Goal: Task Accomplishment & Management: Manage account settings

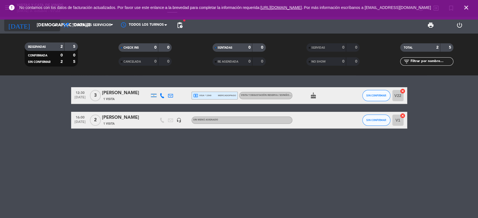
click at [34, 23] on input "[DEMOGRAPHIC_DATA][DATE]" at bounding box center [63, 25] width 59 height 11
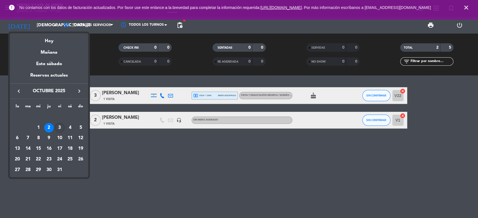
click at [58, 128] on div "3" at bounding box center [60, 128] width 10 height 10
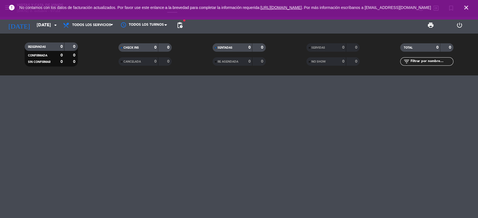
click at [469, 9] on icon "close" at bounding box center [466, 7] width 7 height 7
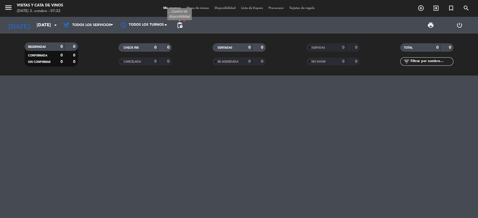
click at [179, 26] on span "pending_actions" at bounding box center [179, 25] width 7 height 7
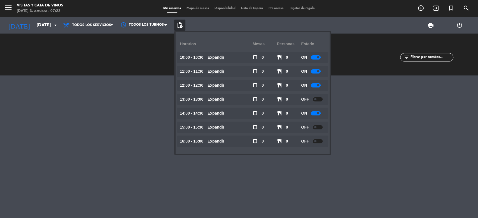
click at [319, 128] on div at bounding box center [318, 127] width 10 height 4
click at [119, 123] on div at bounding box center [239, 147] width 478 height 143
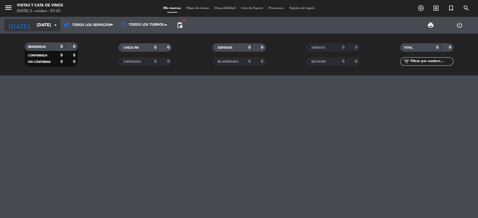
click at [51, 25] on input "[DATE]" at bounding box center [63, 25] width 59 height 11
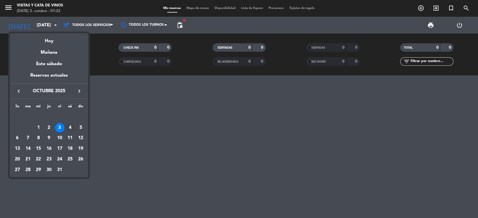
click at [70, 130] on div "4" at bounding box center [70, 128] width 10 height 10
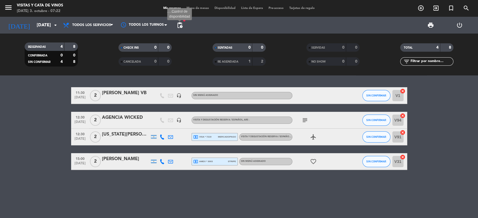
click at [180, 25] on span "pending_actions" at bounding box center [179, 25] width 7 height 7
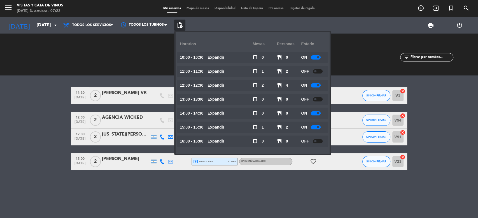
click at [72, 78] on div "11:30 [DATE] 2 [PERSON_NAME] VB headset_mic Sin menú asignado SIN CONFIRMAR V1 …" at bounding box center [239, 147] width 478 height 143
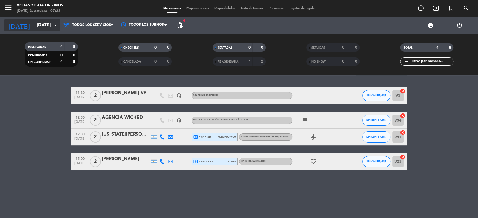
click at [54, 24] on icon "arrow_drop_down" at bounding box center [55, 25] width 7 height 7
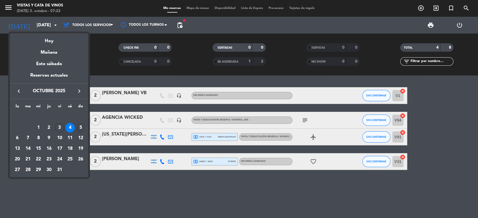
click at [79, 126] on div "5" at bounding box center [81, 128] width 10 height 10
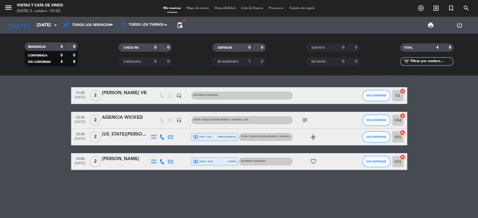
type input "[DATE]"
